Goal: Task Accomplishment & Management: Manage account settings

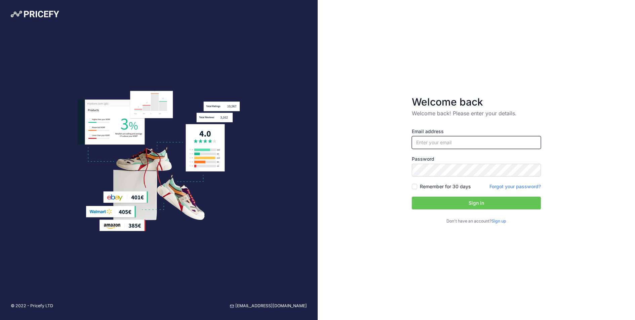
type input "[EMAIL_ADDRESS][DOMAIN_NAME]"
click at [413, 184] on input "Remember for 30 days" at bounding box center [414, 186] width 5 height 5
checkbox input "true"
click at [475, 204] on button "Sign in" at bounding box center [476, 203] width 129 height 13
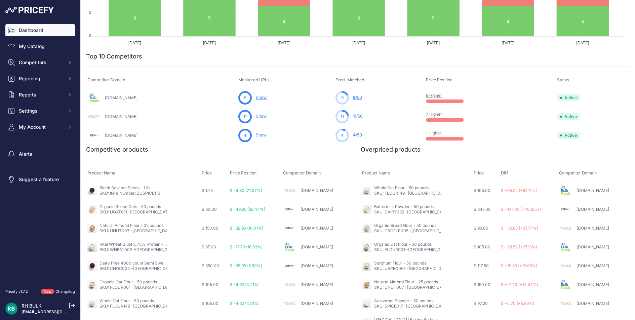
scroll to position [168, 0]
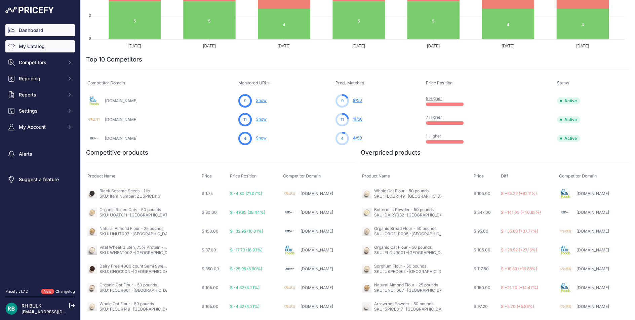
click at [39, 48] on link "My Catalog" at bounding box center [40, 46] width 70 height 12
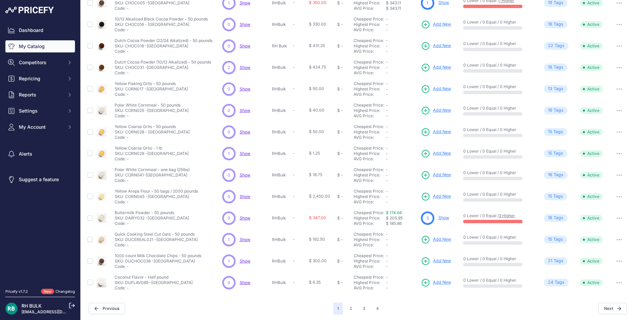
scroll to position [84, 0]
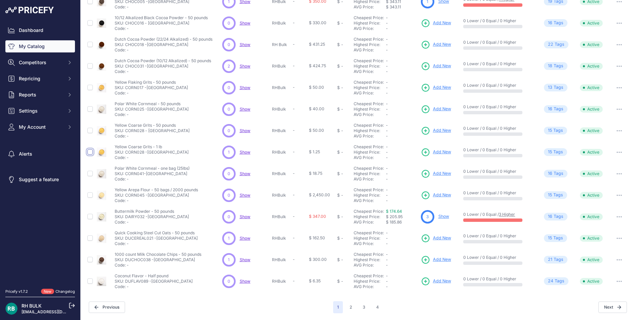
click at [91, 152] on input "checkbox" at bounding box center [89, 151] width 5 height 5
checkbox input "true"
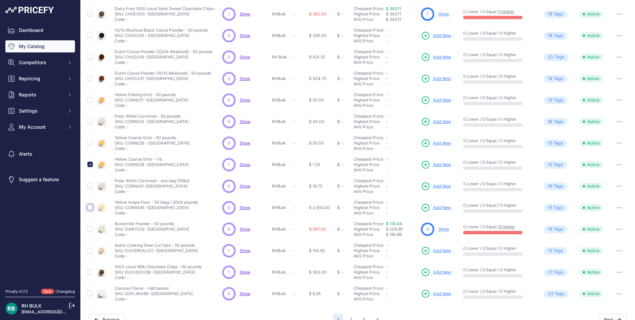
click at [90, 208] on input "checkbox" at bounding box center [89, 207] width 5 height 5
checkbox input "true"
click at [91, 294] on input "checkbox" at bounding box center [89, 293] width 5 height 5
checkbox input "true"
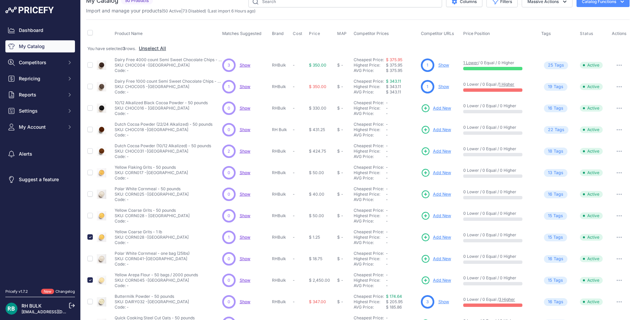
scroll to position [0, 0]
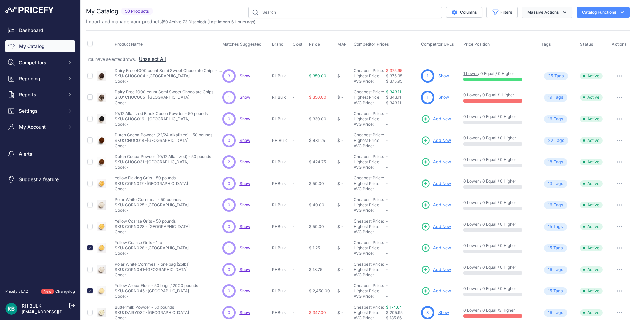
click at [561, 12] on icon "button" at bounding box center [564, 12] width 7 height 7
click at [541, 41] on button "Disable" at bounding box center [546, 40] width 54 height 12
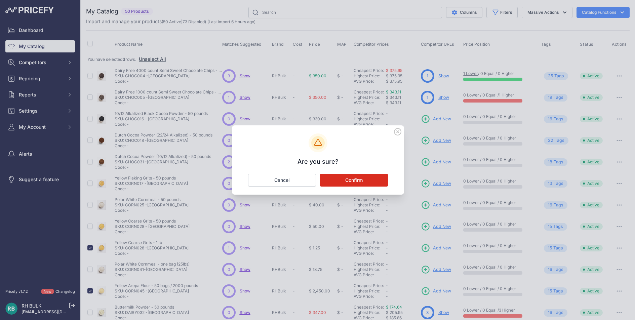
click at [350, 181] on button "Confirm" at bounding box center [354, 180] width 68 height 13
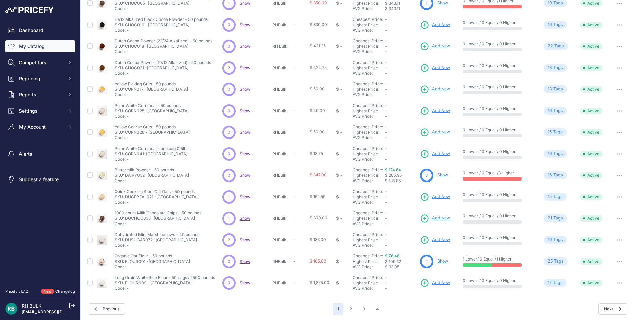
scroll to position [84, 0]
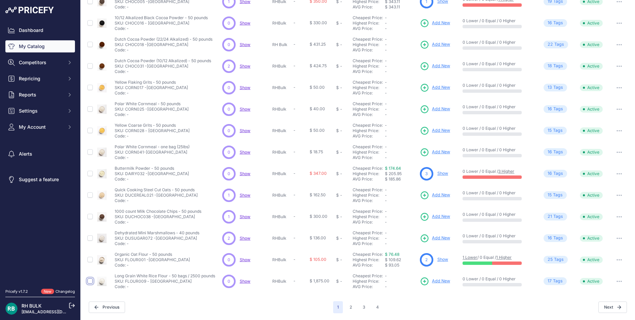
click at [91, 280] on input "checkbox" at bounding box center [89, 280] width 5 height 5
checkbox input "true"
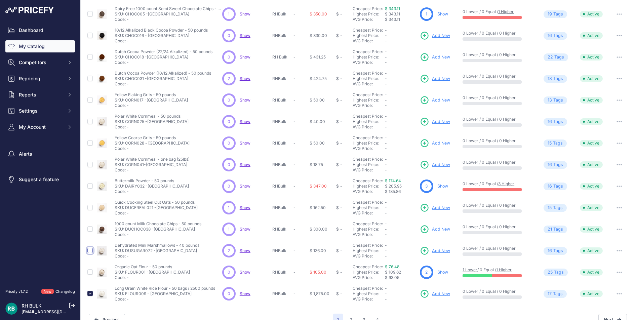
click at [90, 250] on input "checkbox" at bounding box center [89, 250] width 5 height 5
checkbox input "true"
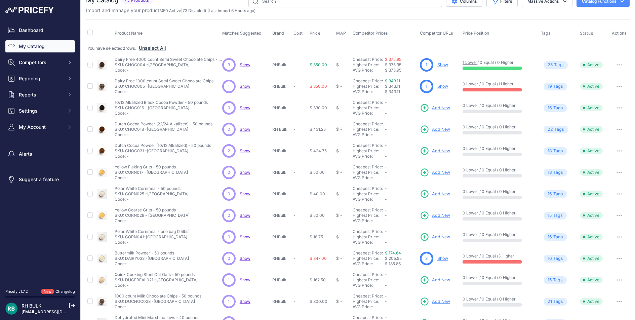
scroll to position [0, 0]
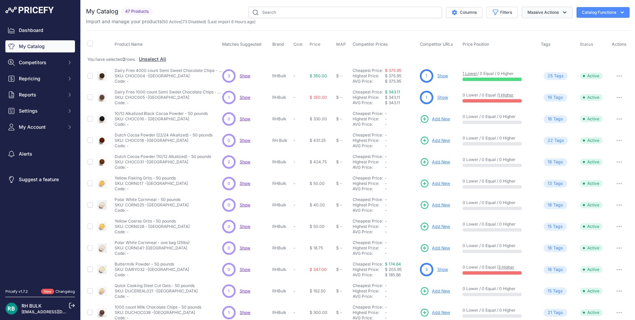
click at [561, 13] on icon "button" at bounding box center [564, 12] width 7 height 7
click at [537, 41] on button "Disable" at bounding box center [546, 40] width 54 height 12
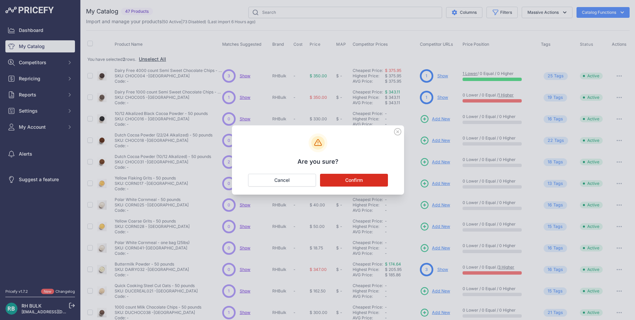
click at [348, 179] on button "Confirm" at bounding box center [354, 180] width 68 height 13
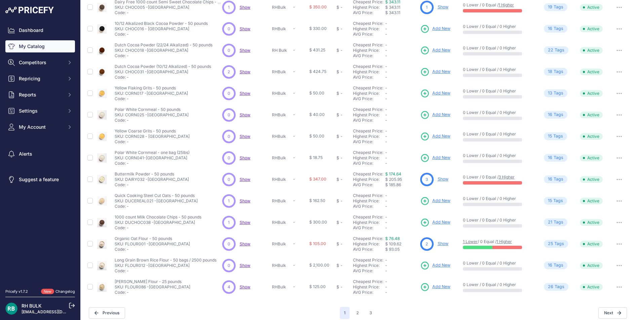
scroll to position [84, 0]
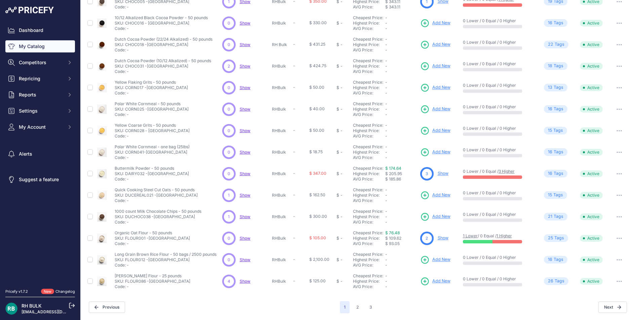
click at [616, 259] on icon "button" at bounding box center [618, 259] width 5 height 1
click at [0, 0] on button "Disable" at bounding box center [0, 0] width 0 height 0
click at [91, 259] on input "checkbox" at bounding box center [89, 259] width 5 height 5
checkbox input "true"
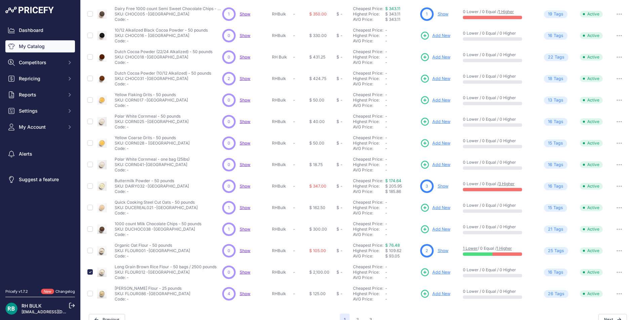
click at [614, 271] on button "button" at bounding box center [618, 271] width 13 height 9
click at [0, 0] on button "Disable" at bounding box center [0, 0] width 0 height 0
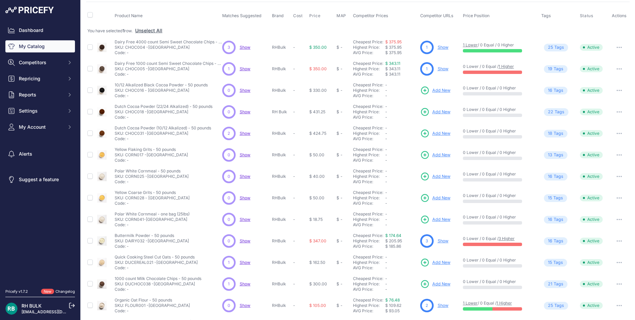
scroll to position [0, 0]
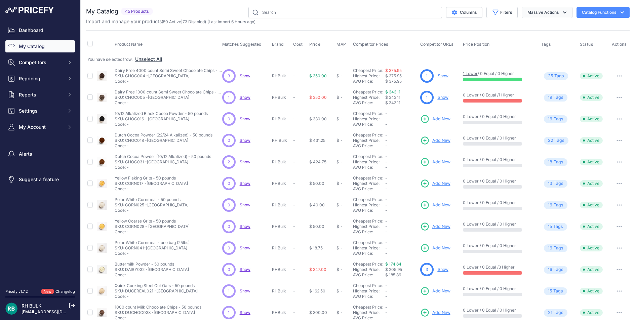
drag, startPoint x: 560, startPoint y: 14, endPoint x: 560, endPoint y: 20, distance: 6.1
click at [561, 14] on icon "button" at bounding box center [564, 12] width 7 height 7
click at [547, 40] on button "Disable" at bounding box center [546, 40] width 54 height 12
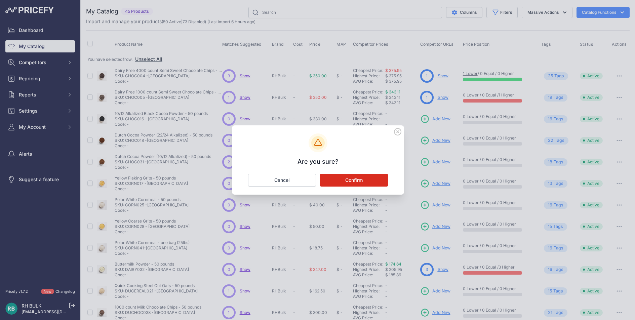
click at [342, 181] on button "Confirm" at bounding box center [354, 180] width 68 height 13
